Goal: Browse casually: Explore the website without a specific task or goal

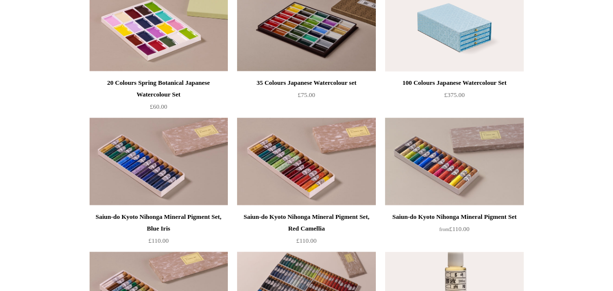
scroll to position [822, 0]
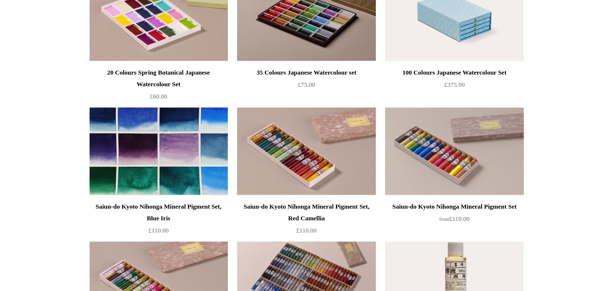
click at [167, 175] on img at bounding box center [159, 152] width 138 height 88
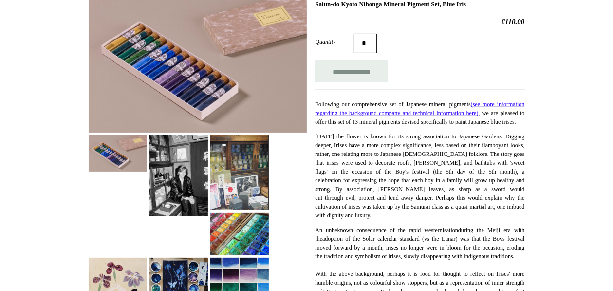
scroll to position [205, 0]
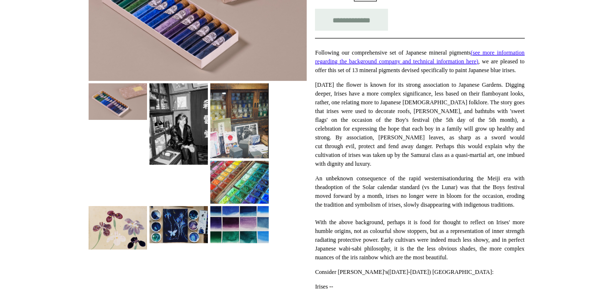
click at [226, 226] on img at bounding box center [239, 224] width 58 height 37
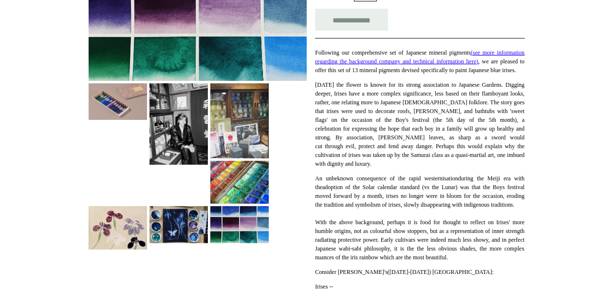
click at [227, 195] on img at bounding box center [239, 182] width 58 height 43
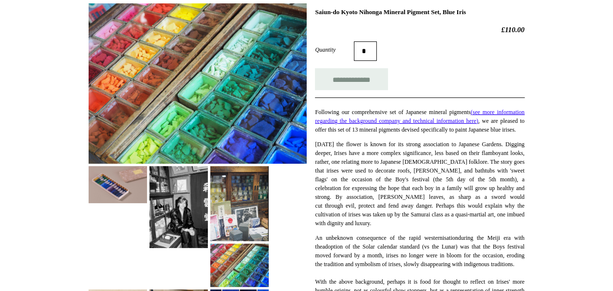
scroll to position [103, 0]
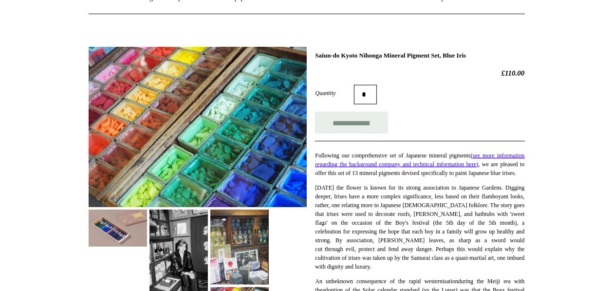
click at [106, 233] on img at bounding box center [118, 227] width 58 height 37
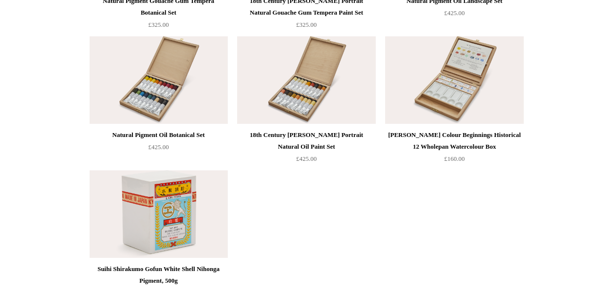
scroll to position [2108, 0]
